Goal: Entertainment & Leisure: Consume media (video, audio)

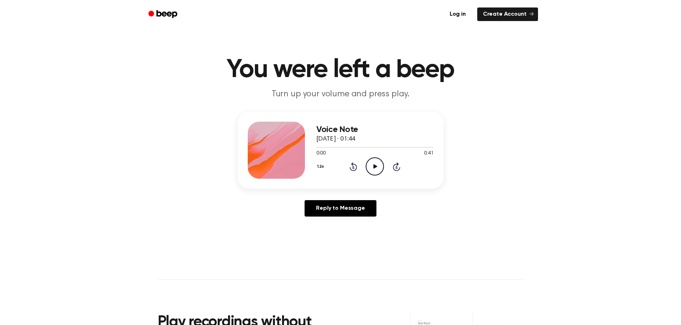
click at [376, 166] on icon at bounding box center [375, 166] width 4 height 5
click at [368, 163] on icon "Play Audio" at bounding box center [374, 167] width 18 height 18
click at [378, 163] on icon "Play Audio" at bounding box center [374, 167] width 18 height 18
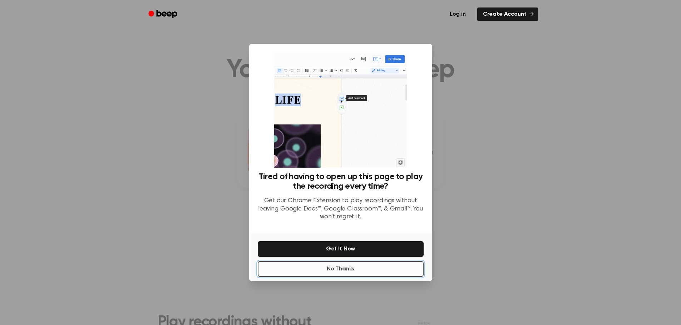
click at [340, 264] on button "No Thanks" at bounding box center [341, 269] width 166 height 16
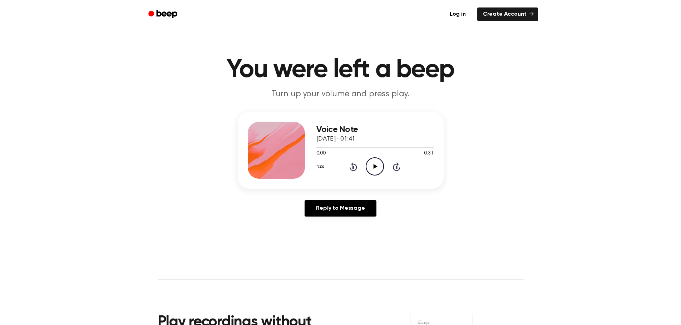
click at [372, 170] on icon "Play Audio" at bounding box center [374, 167] width 18 height 18
